Goal: Task Accomplishment & Management: Complete application form

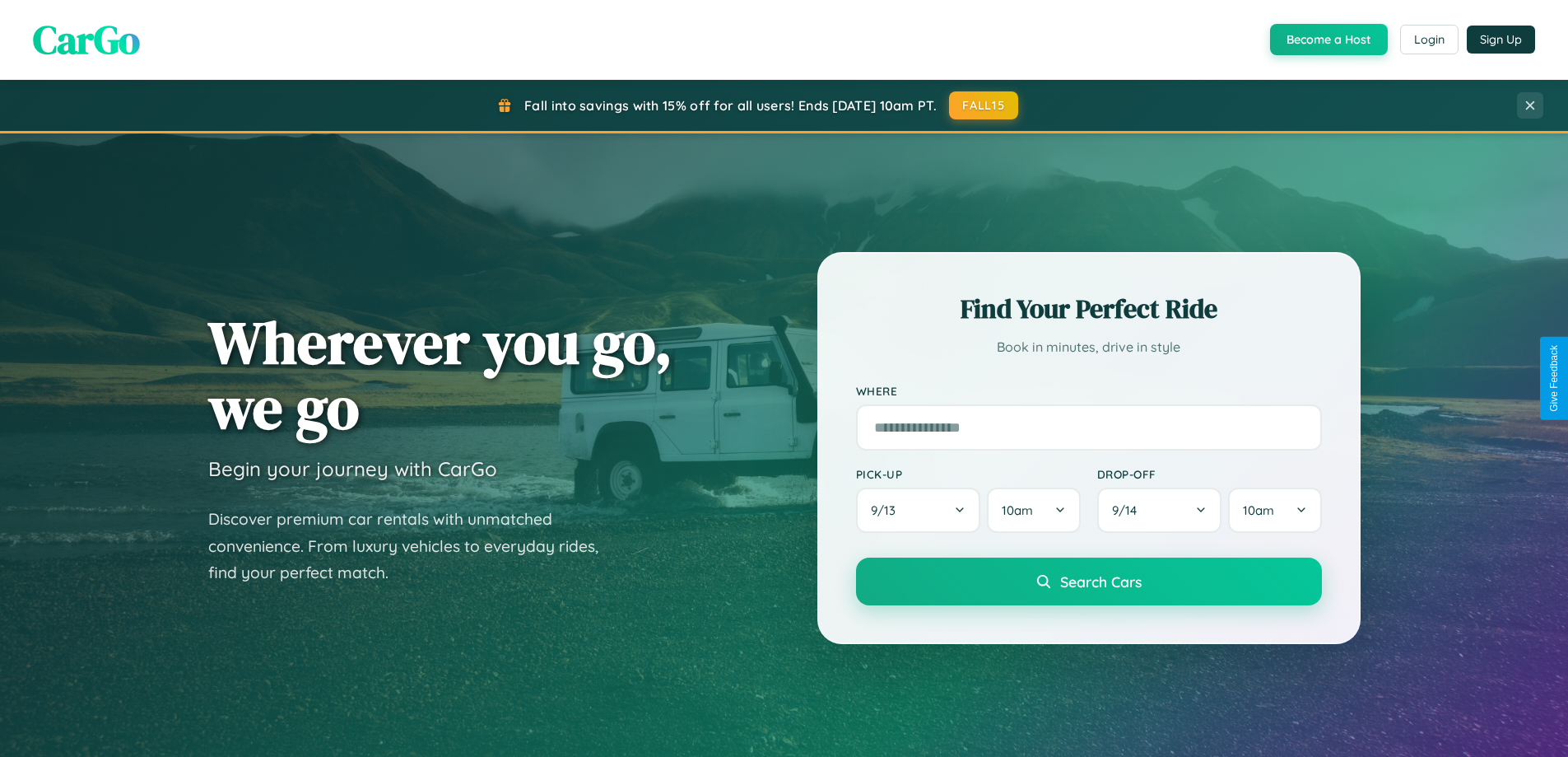
scroll to position [1133, 0]
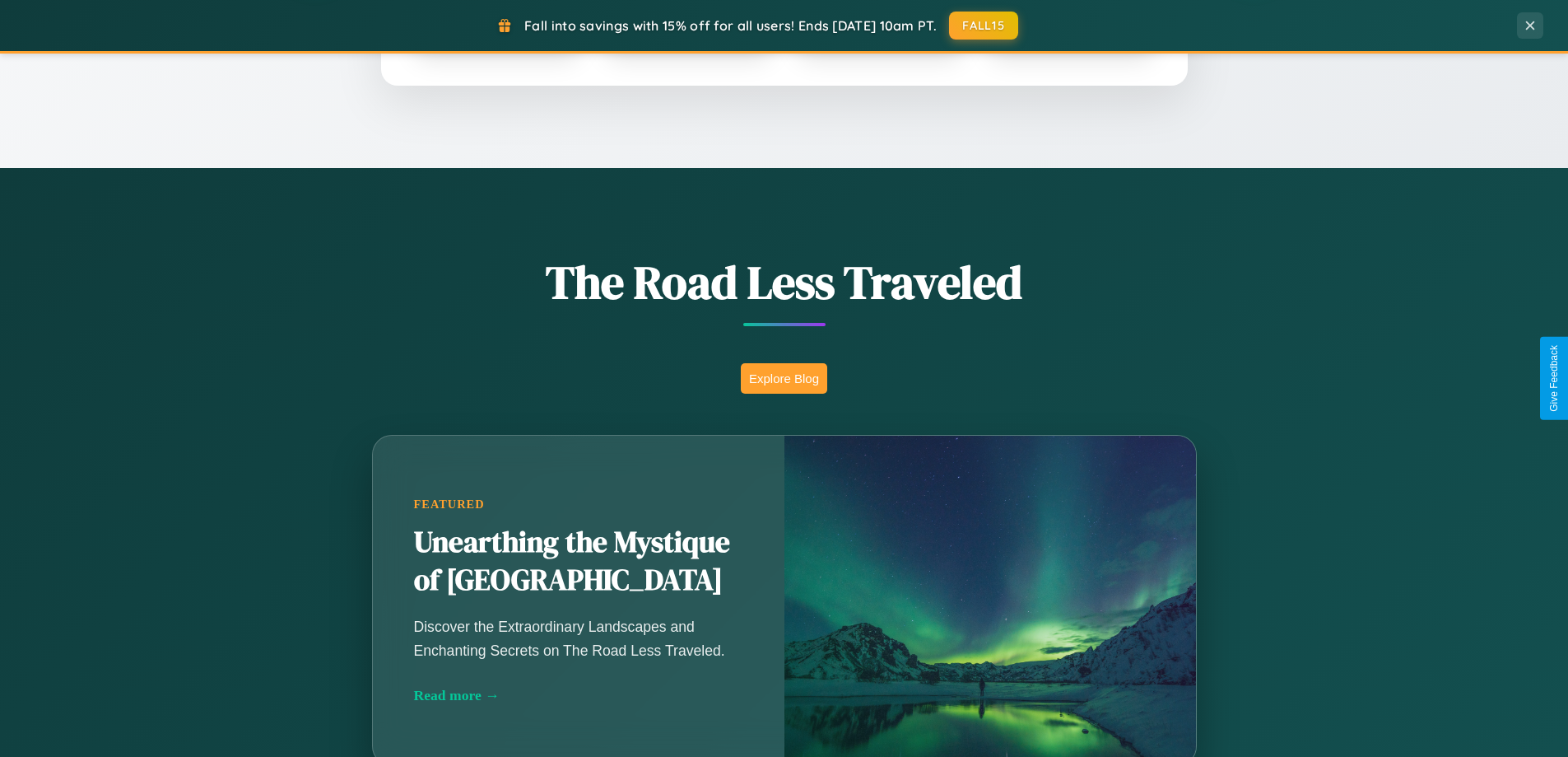
click at [783, 378] on button "Explore Blog" at bounding box center [784, 378] width 87 height 30
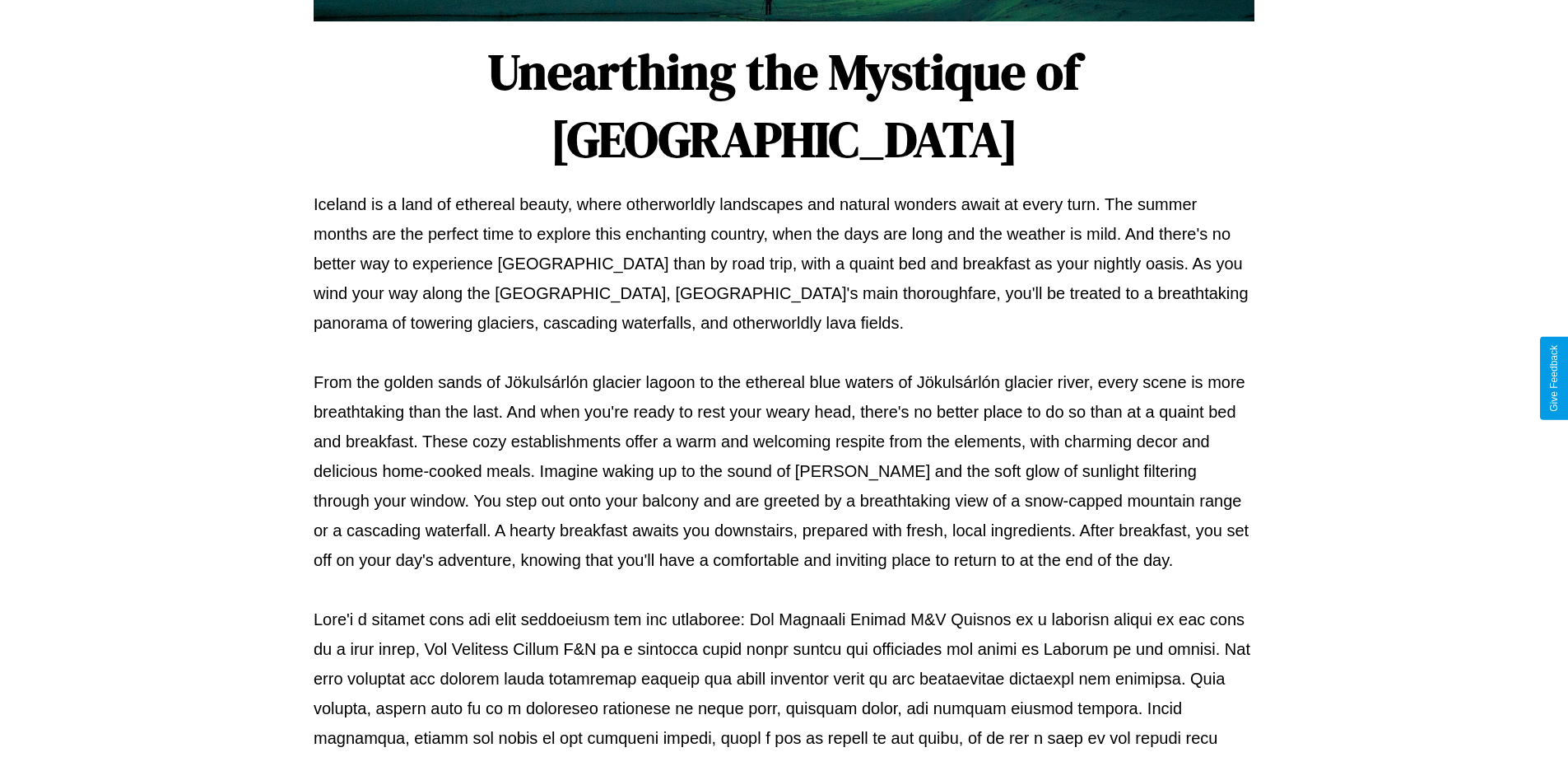
scroll to position [532, 0]
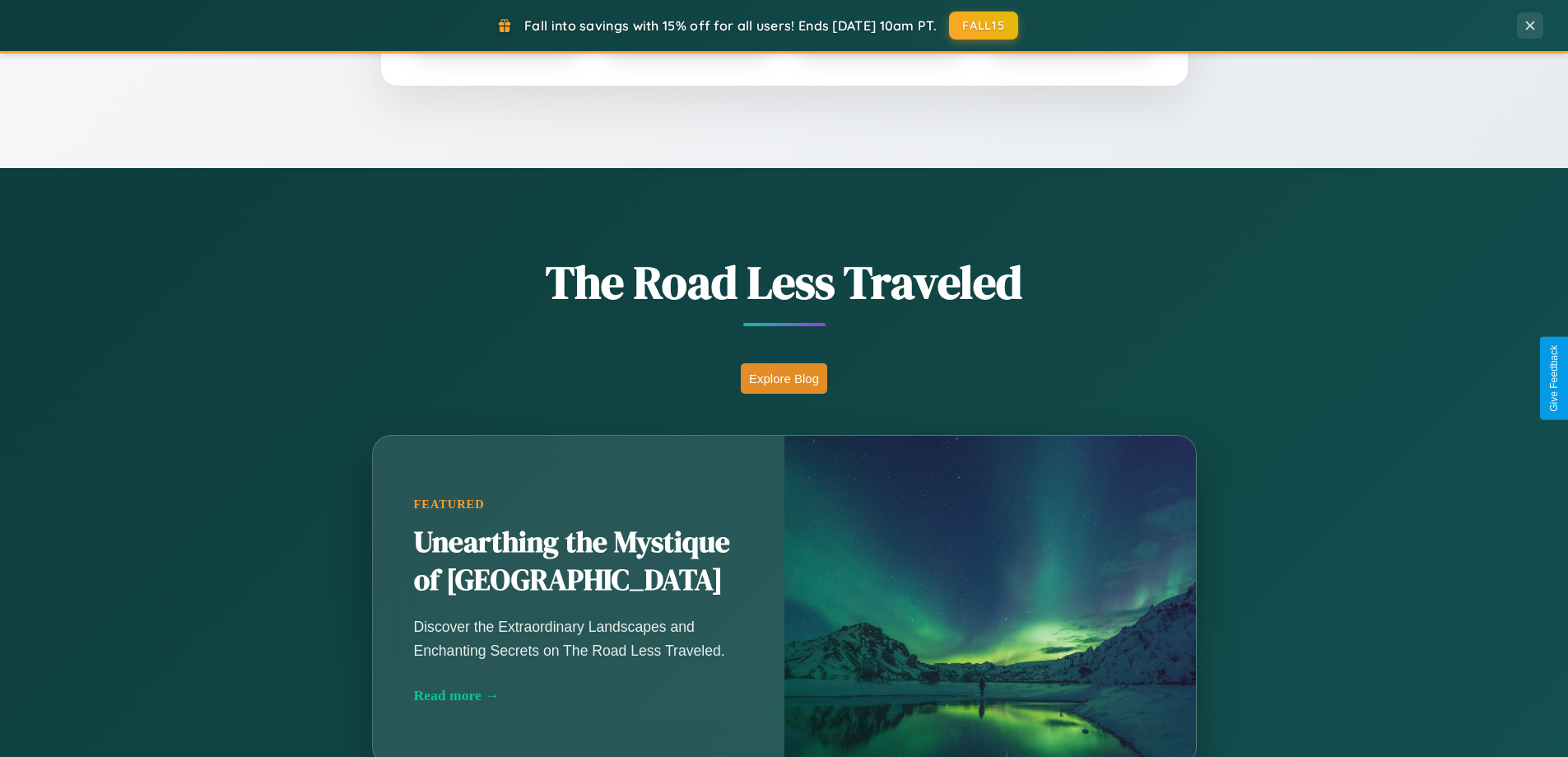
scroll to position [710, 0]
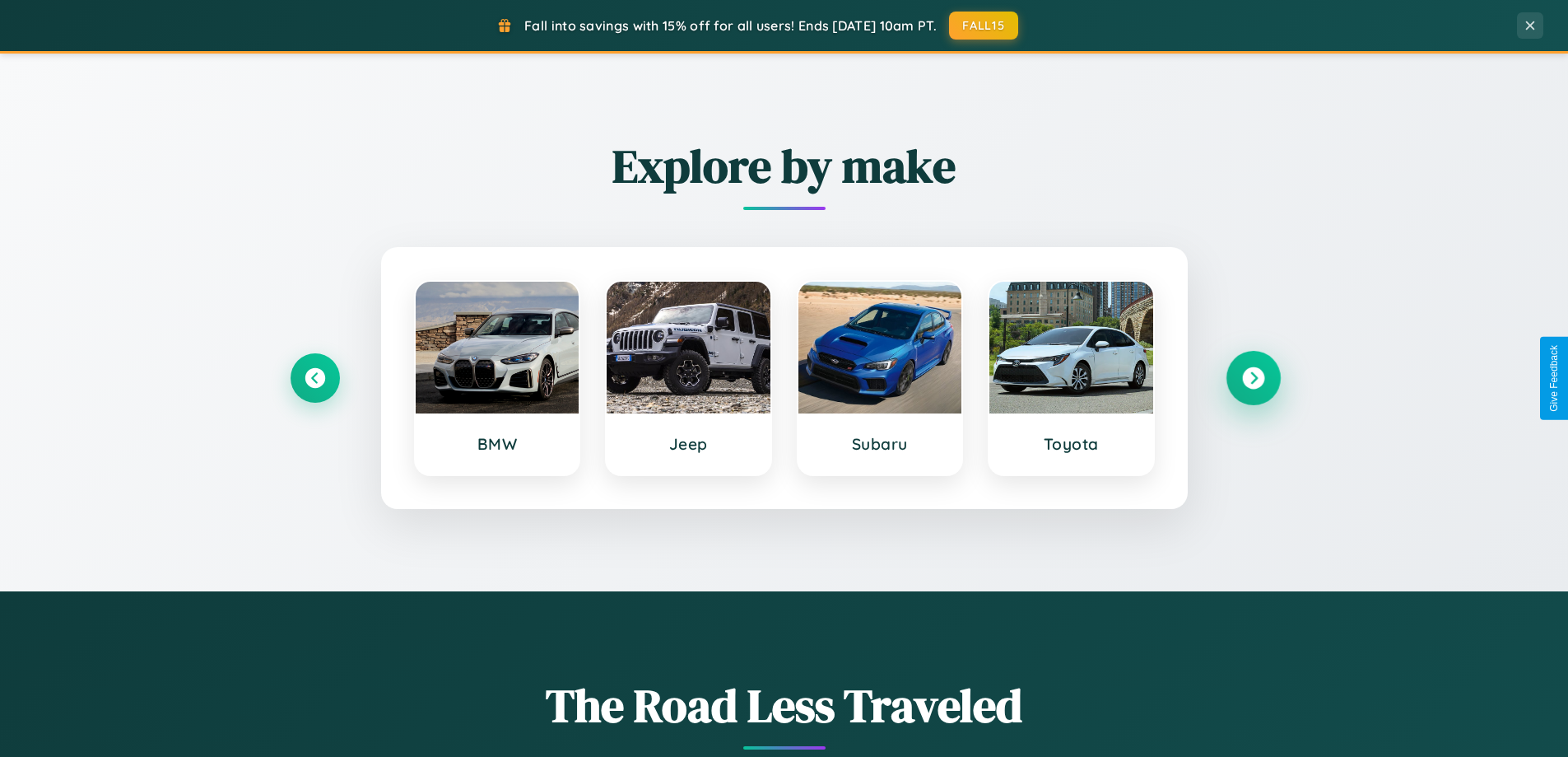
click at [1252, 378] on icon at bounding box center [1252, 378] width 22 height 22
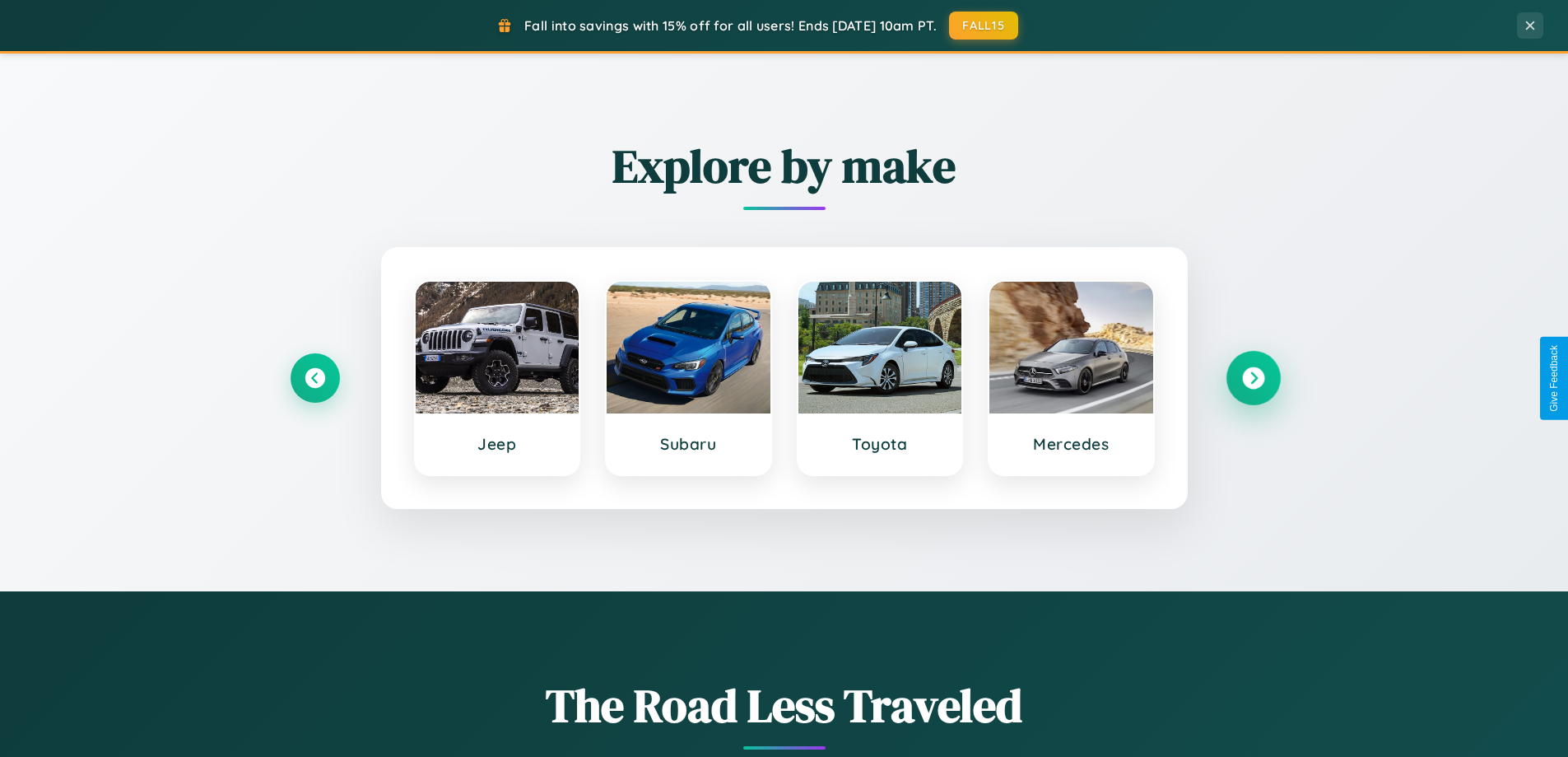
click at [1252, 378] on icon at bounding box center [1252, 378] width 22 height 22
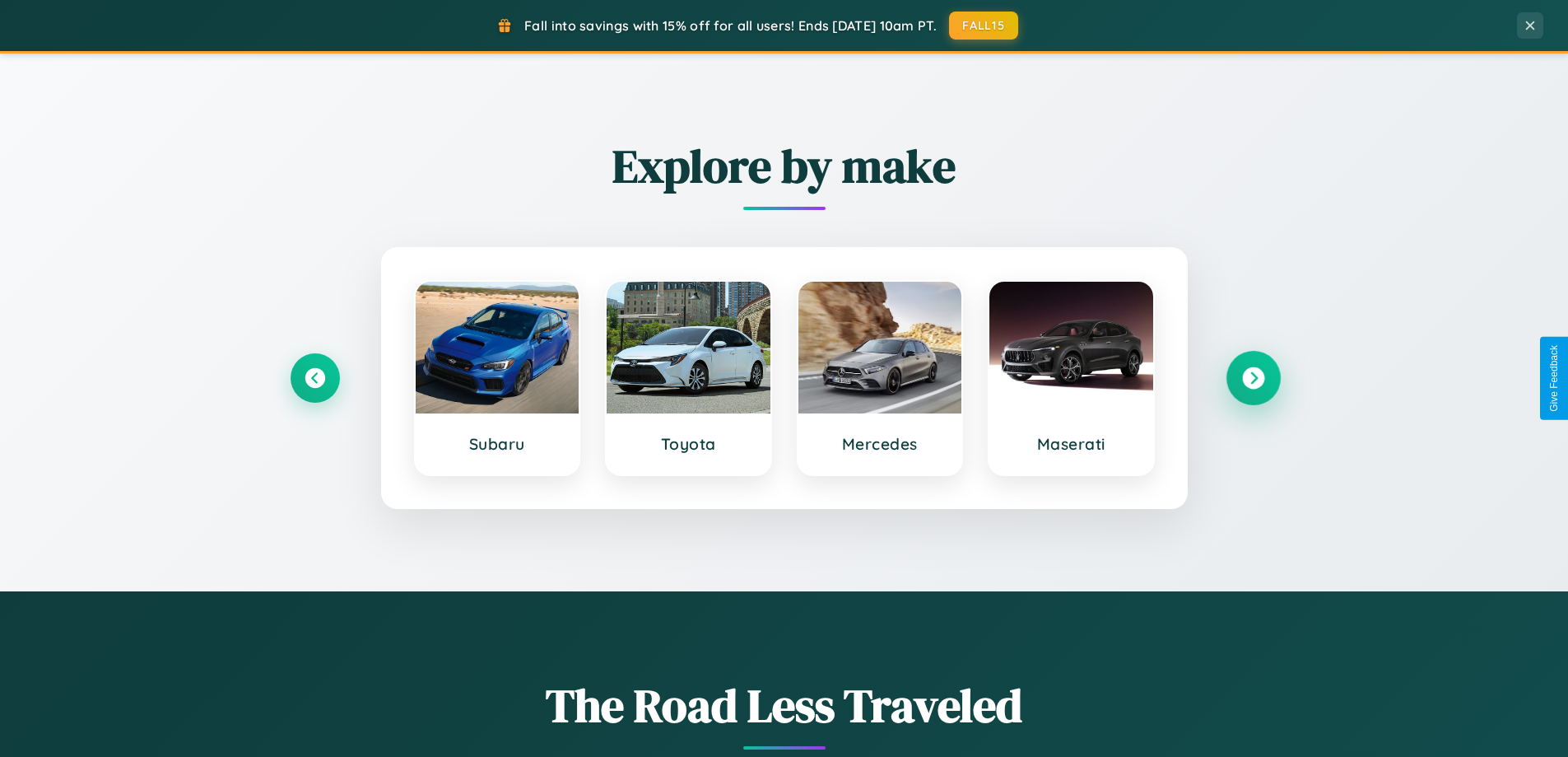
click at [1252, 378] on icon at bounding box center [1252, 378] width 22 height 22
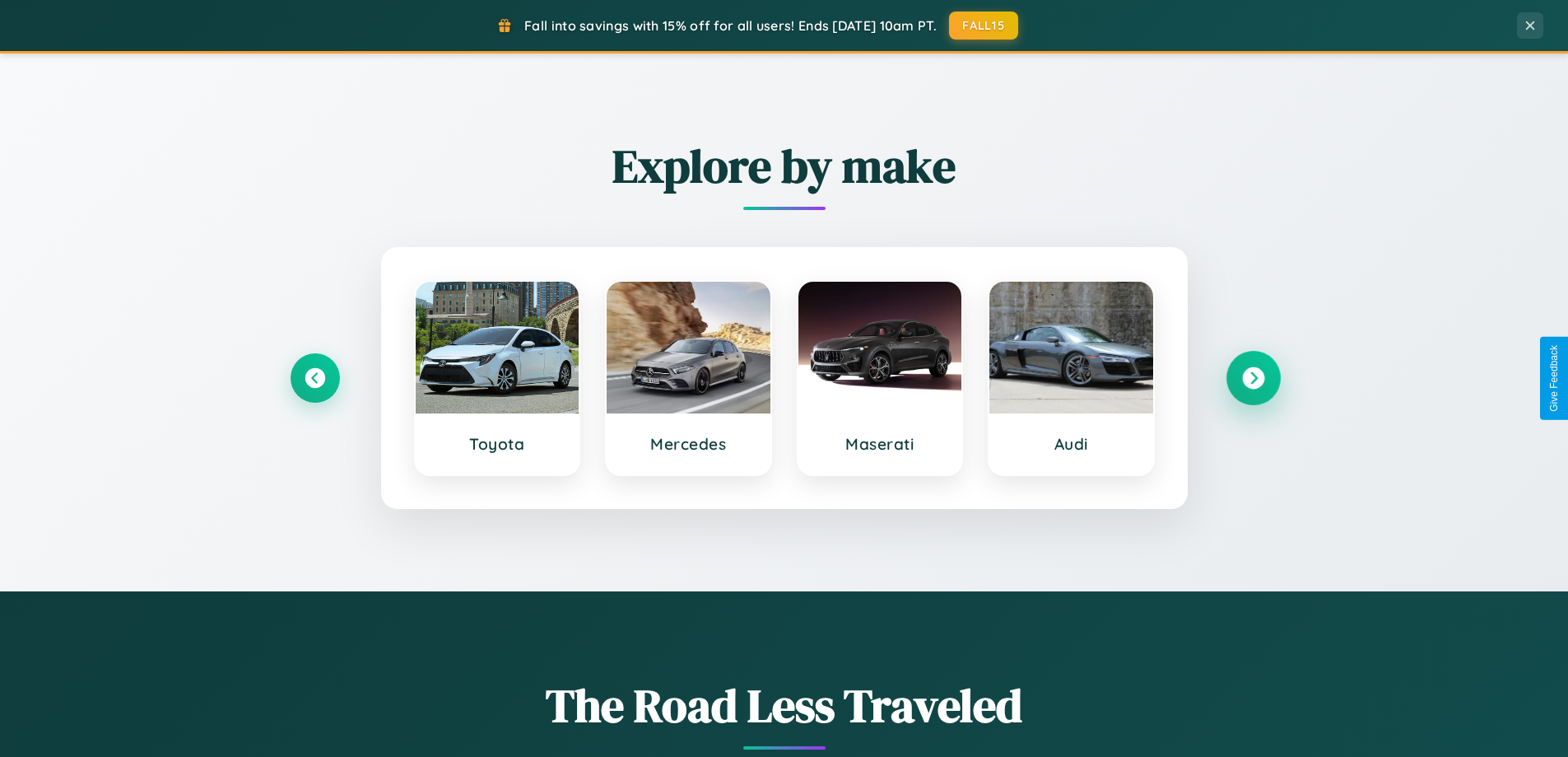
click at [1252, 378] on icon at bounding box center [1252, 378] width 22 height 22
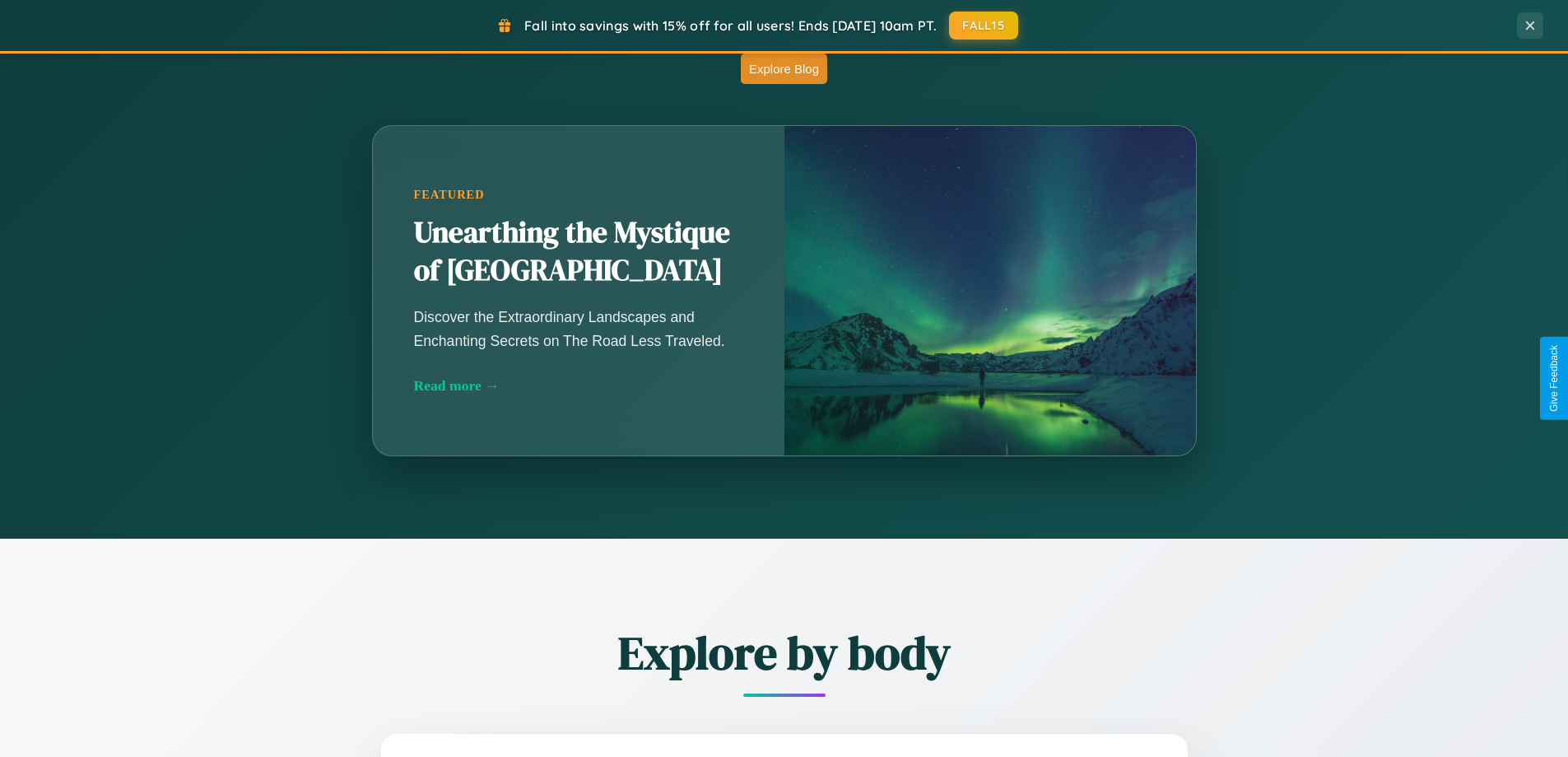
scroll to position [2646, 0]
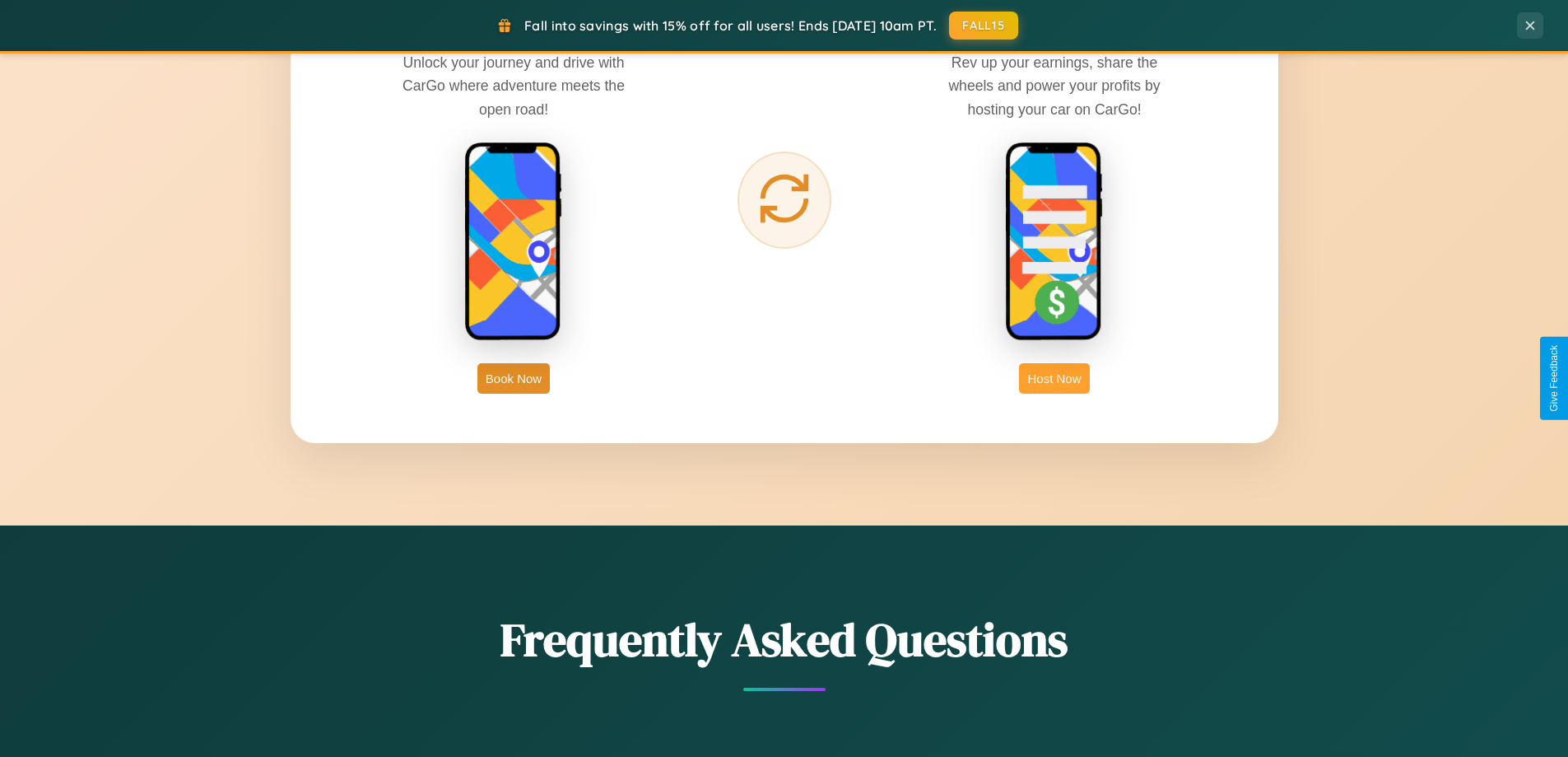
click at [1054, 378] on button "Host Now" at bounding box center [1054, 378] width 70 height 30
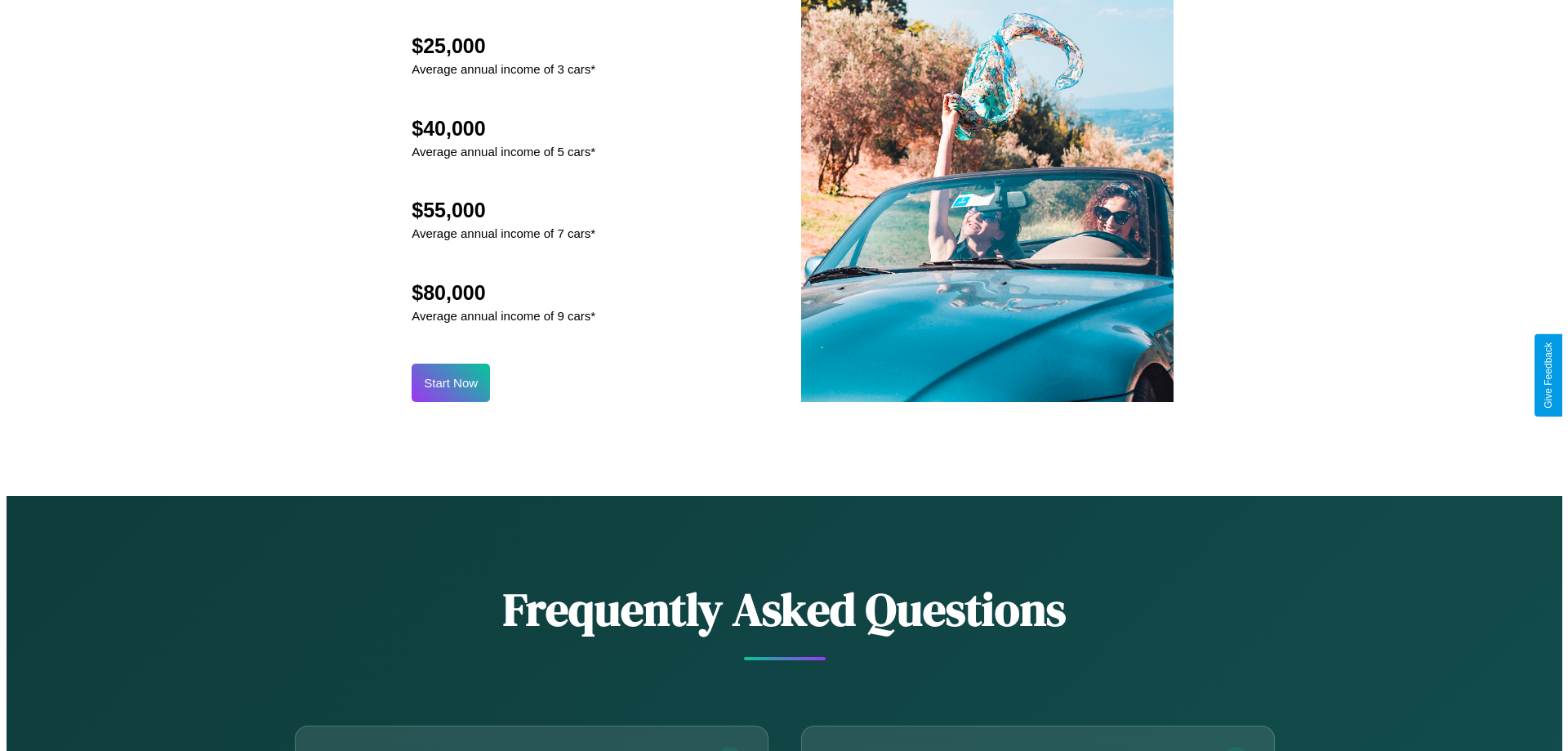
scroll to position [1703, 0]
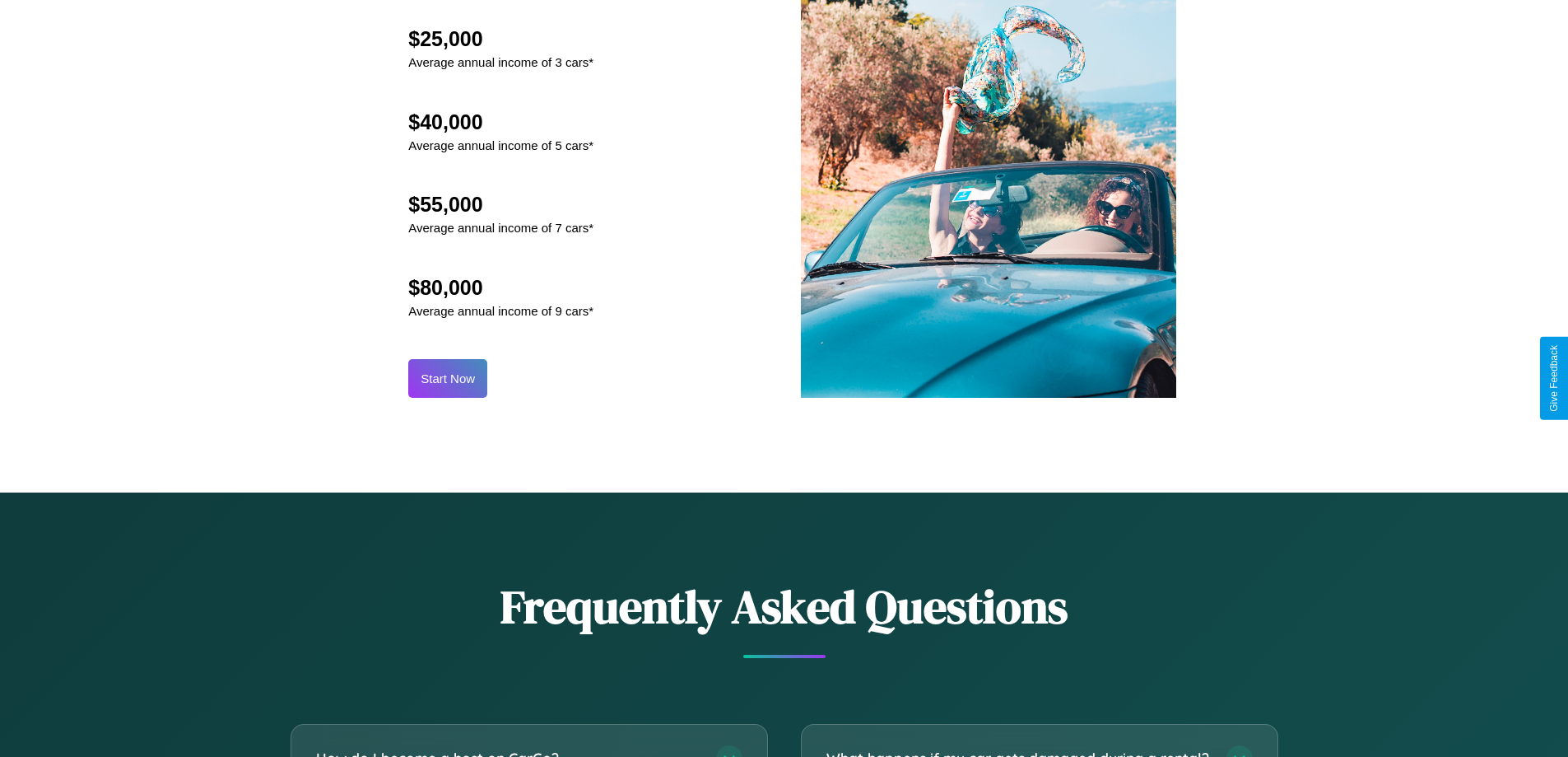
click at [448, 378] on button "Start Now" at bounding box center [447, 378] width 79 height 39
